Goal: Task Accomplishment & Management: Use online tool/utility

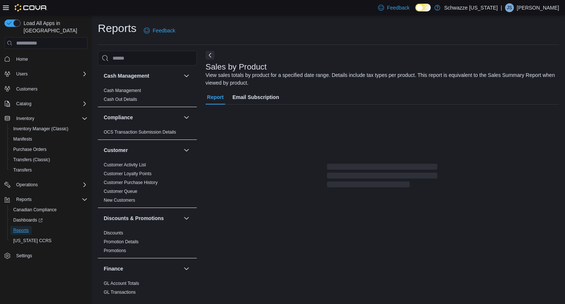
click at [29, 226] on link "Reports" at bounding box center [20, 230] width 21 height 9
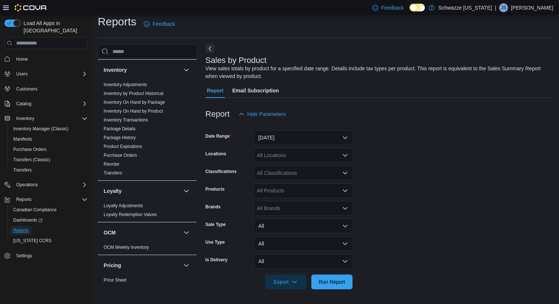
scroll to position [234, 0]
click at [137, 112] on link "Inventory On Hand by Product" at bounding box center [133, 110] width 59 height 5
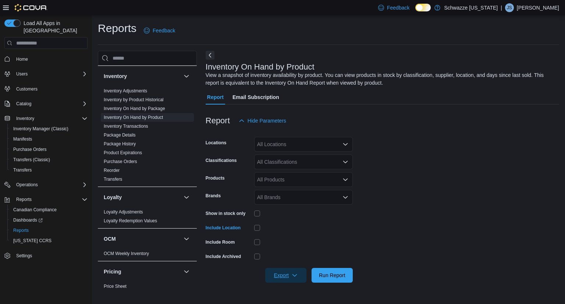
click at [283, 275] on span "Export" at bounding box center [285, 275] width 32 height 15
click at [288, 225] on button "Export to Excel" at bounding box center [287, 230] width 42 height 15
